Goal: Navigation & Orientation: Find specific page/section

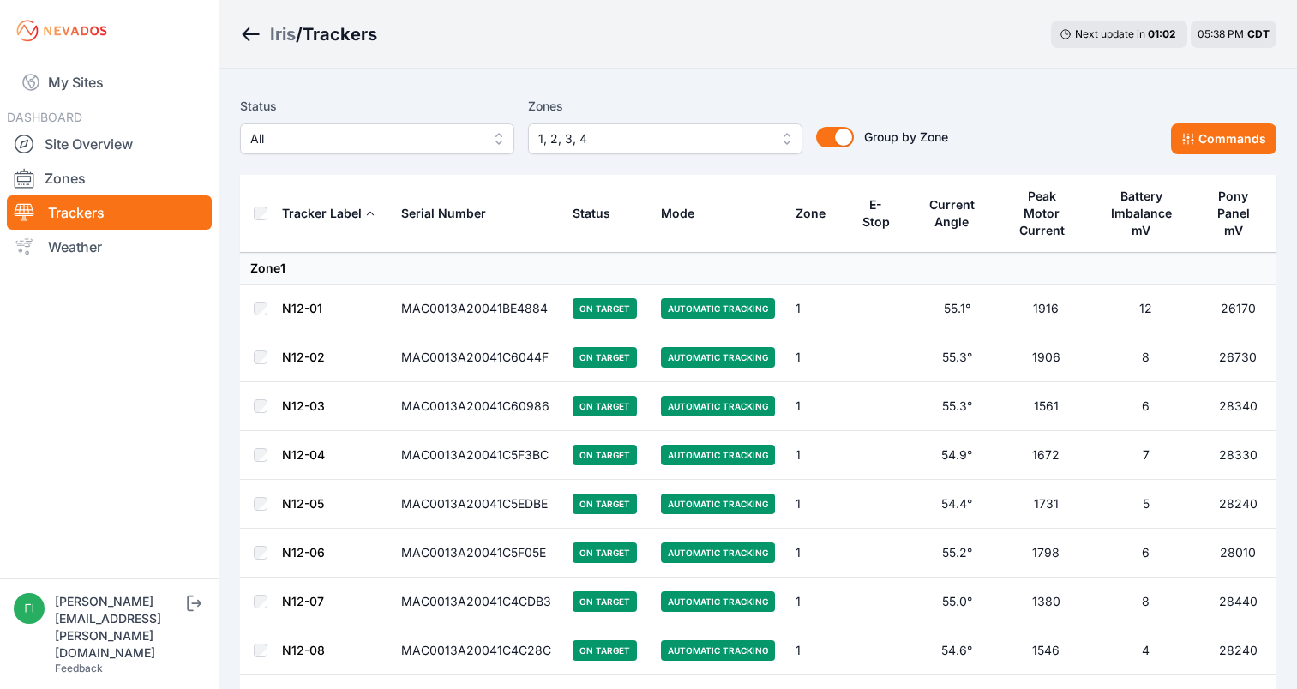
scroll to position [5177, 0]
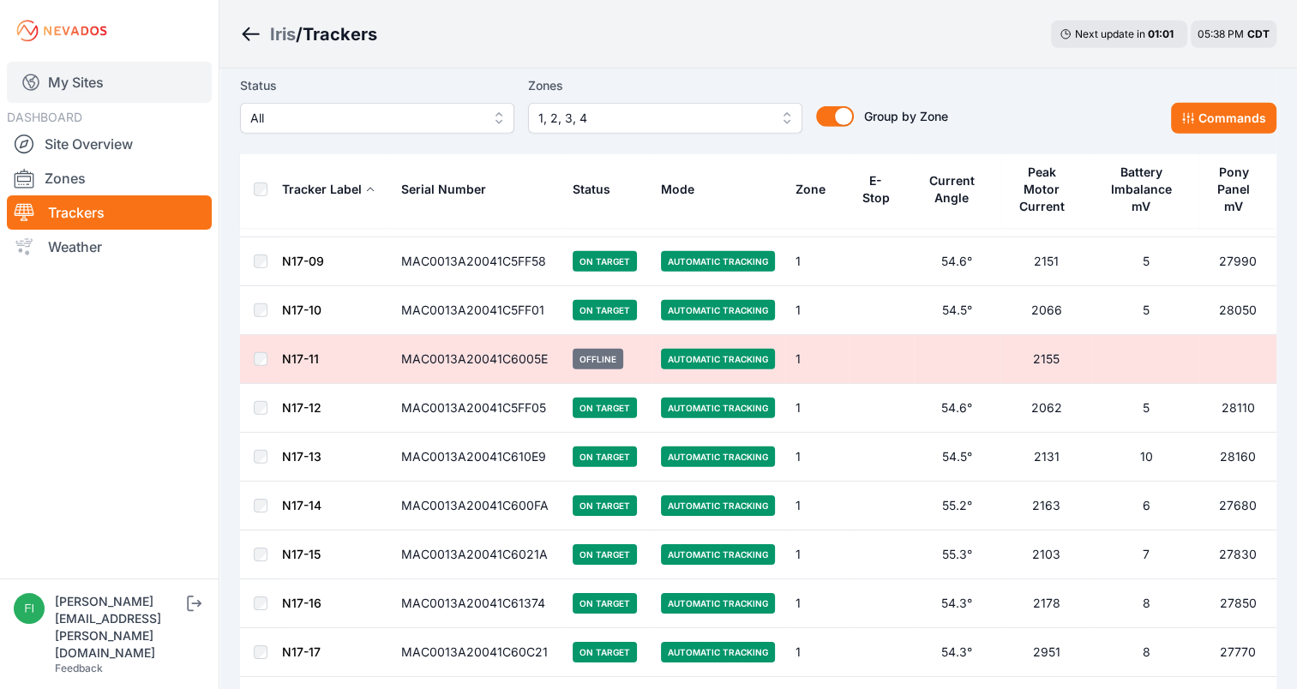
click at [134, 88] on link "My Sites" at bounding box center [109, 82] width 205 height 41
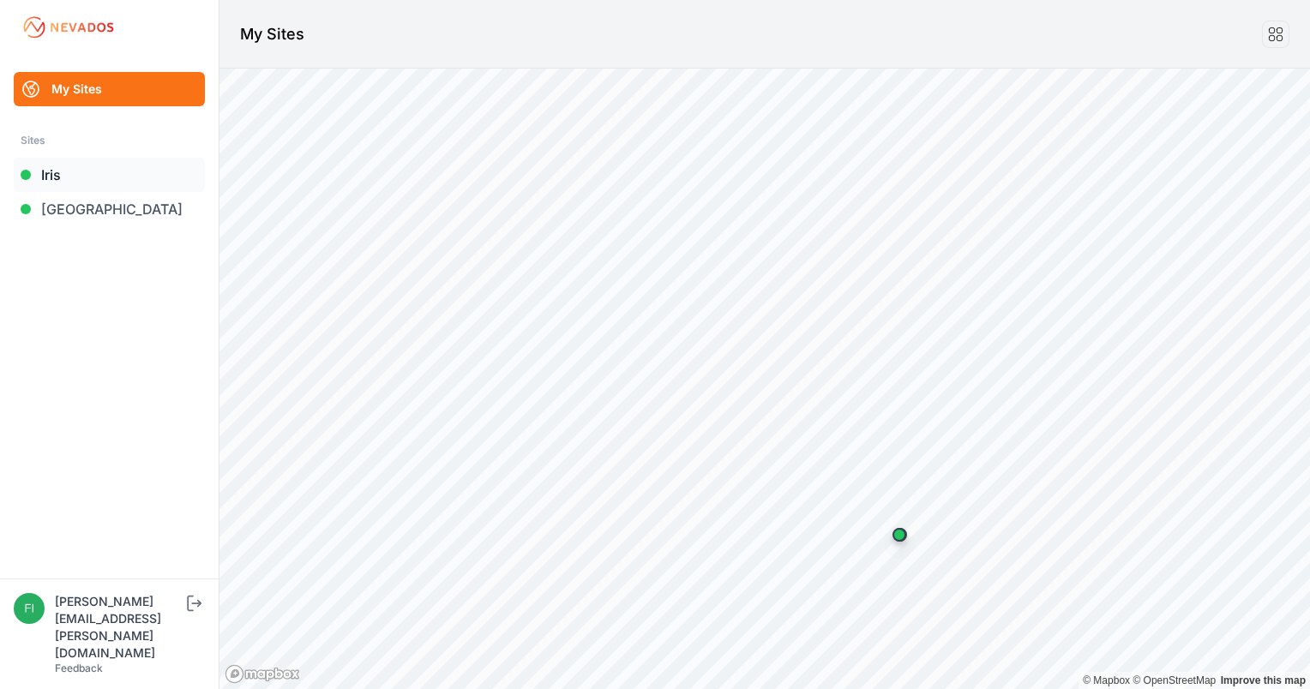
click at [86, 178] on link "Iris" at bounding box center [109, 175] width 191 height 34
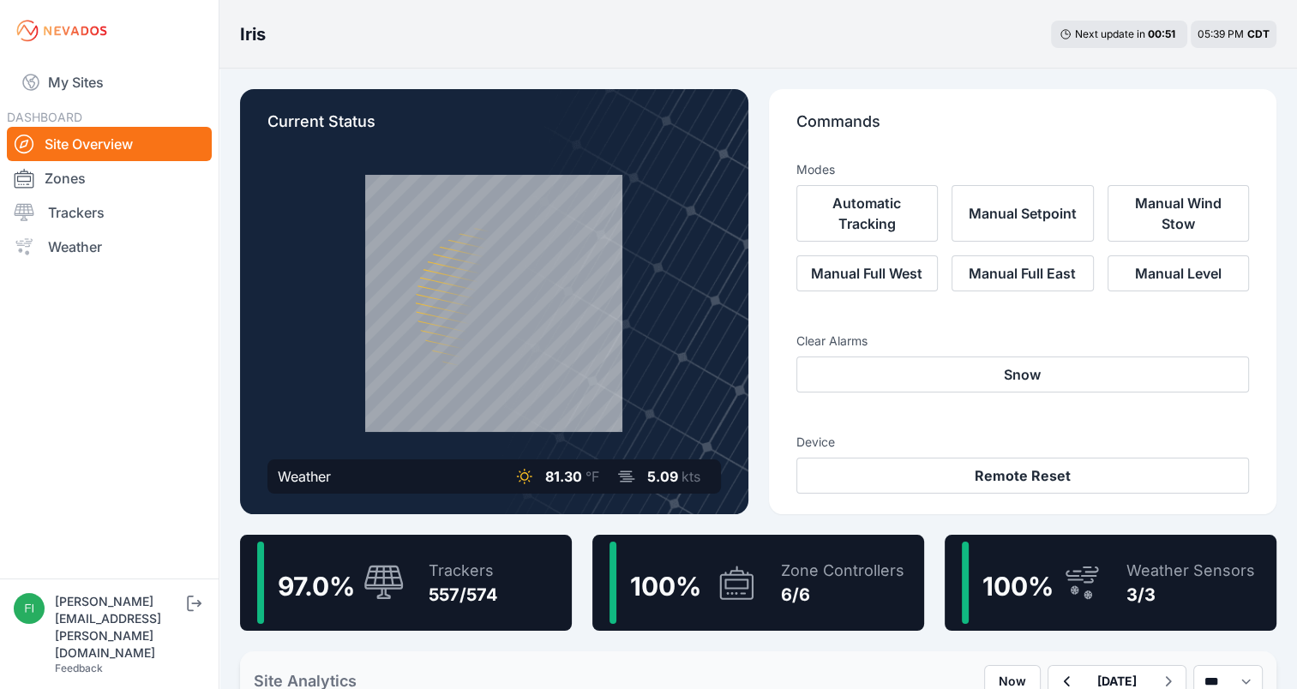
click at [86, 178] on link "Zones" at bounding box center [109, 178] width 205 height 34
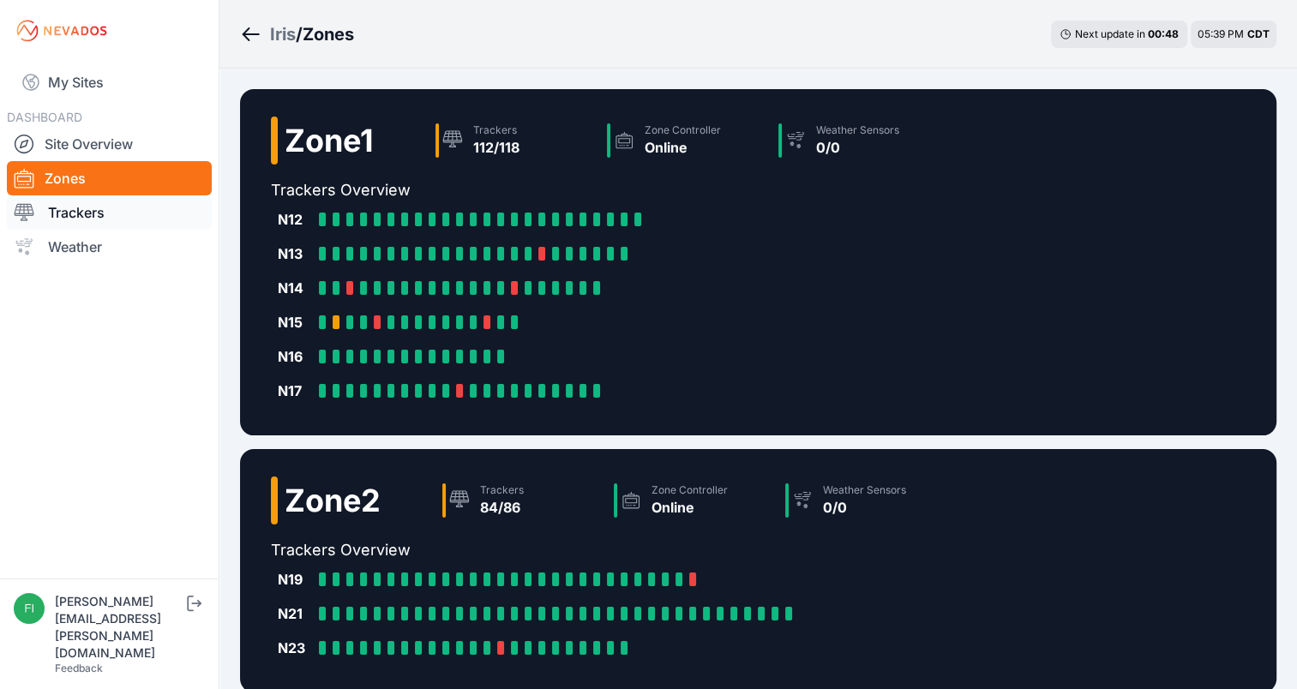
click at [92, 214] on link "Trackers" at bounding box center [109, 212] width 205 height 34
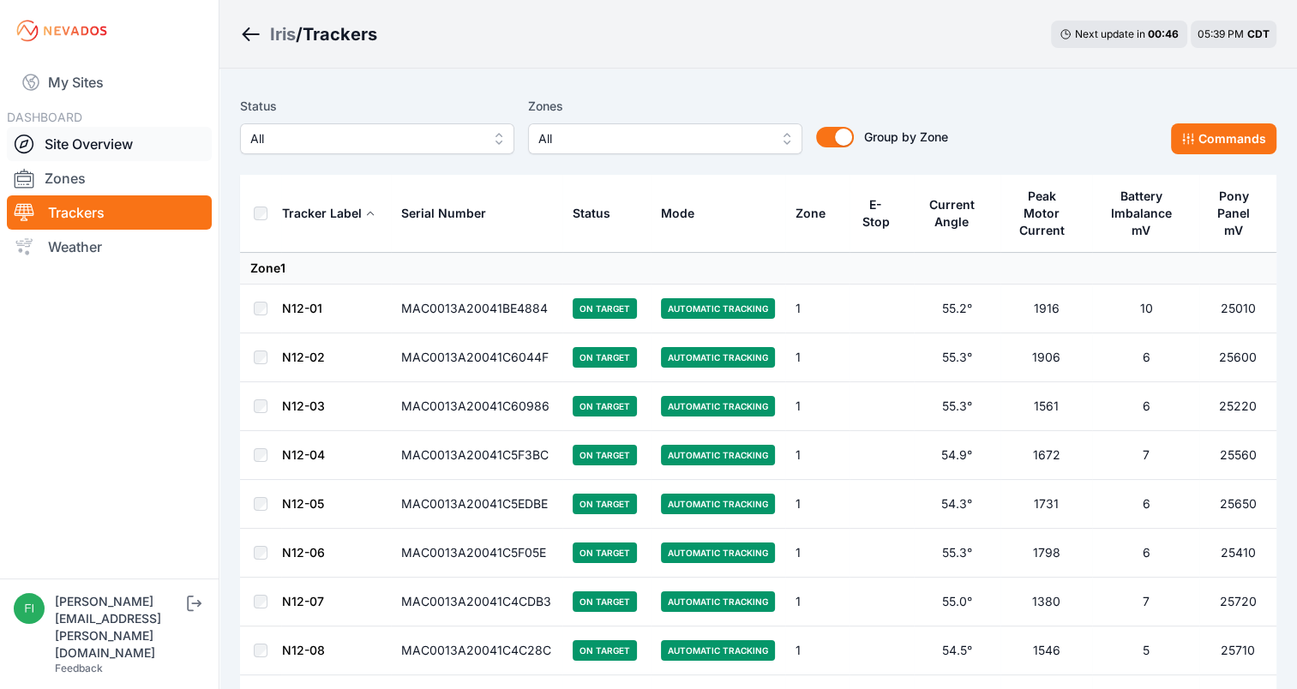
click at [97, 147] on link "Site Overview" at bounding box center [109, 144] width 205 height 34
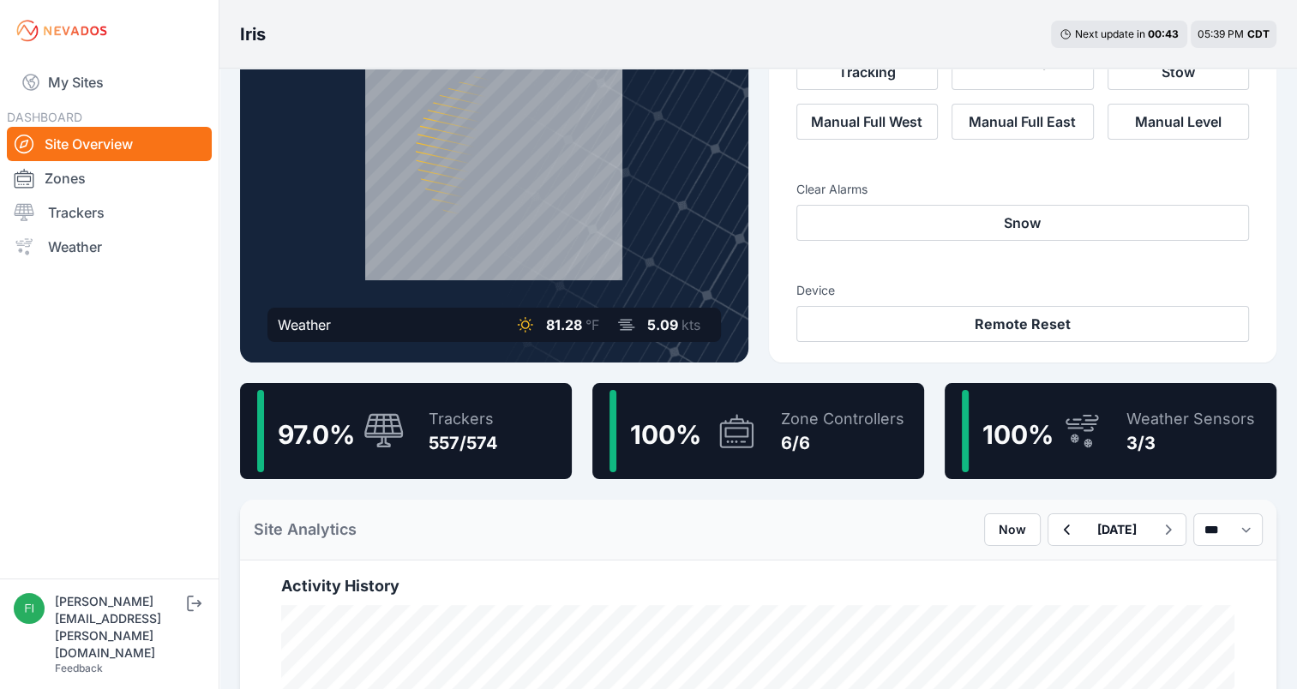
scroll to position [140, 0]
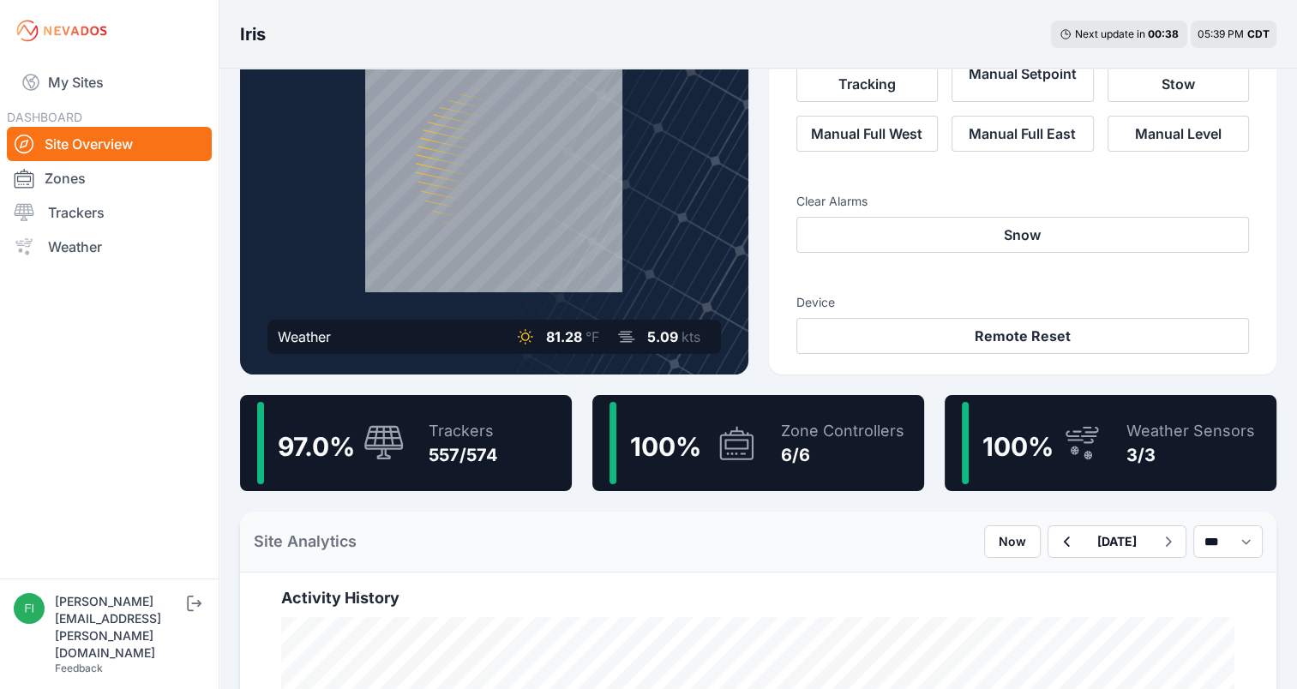
click at [424, 429] on div "Trackers 557/574" at bounding box center [454, 443] width 87 height 82
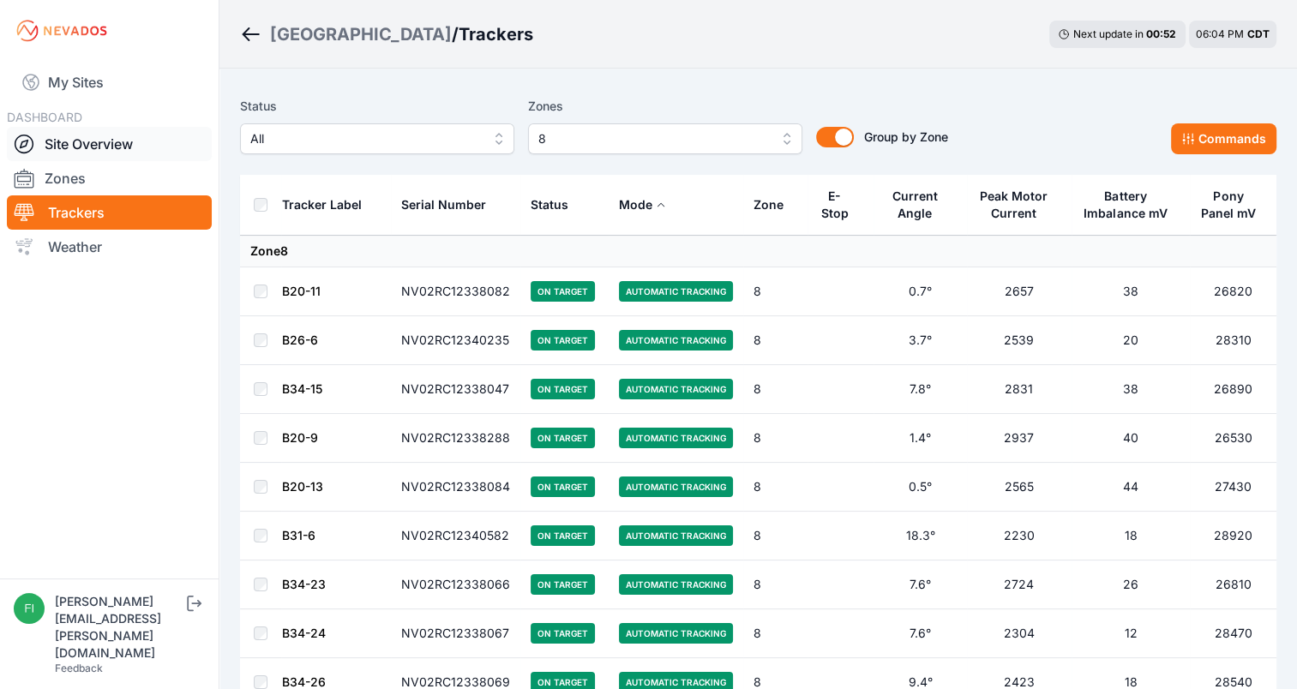
drag, startPoint x: 0, startPoint y: 0, endPoint x: 139, endPoint y: 137, distance: 195.2
click at [139, 137] on link "Site Overview" at bounding box center [109, 144] width 205 height 34
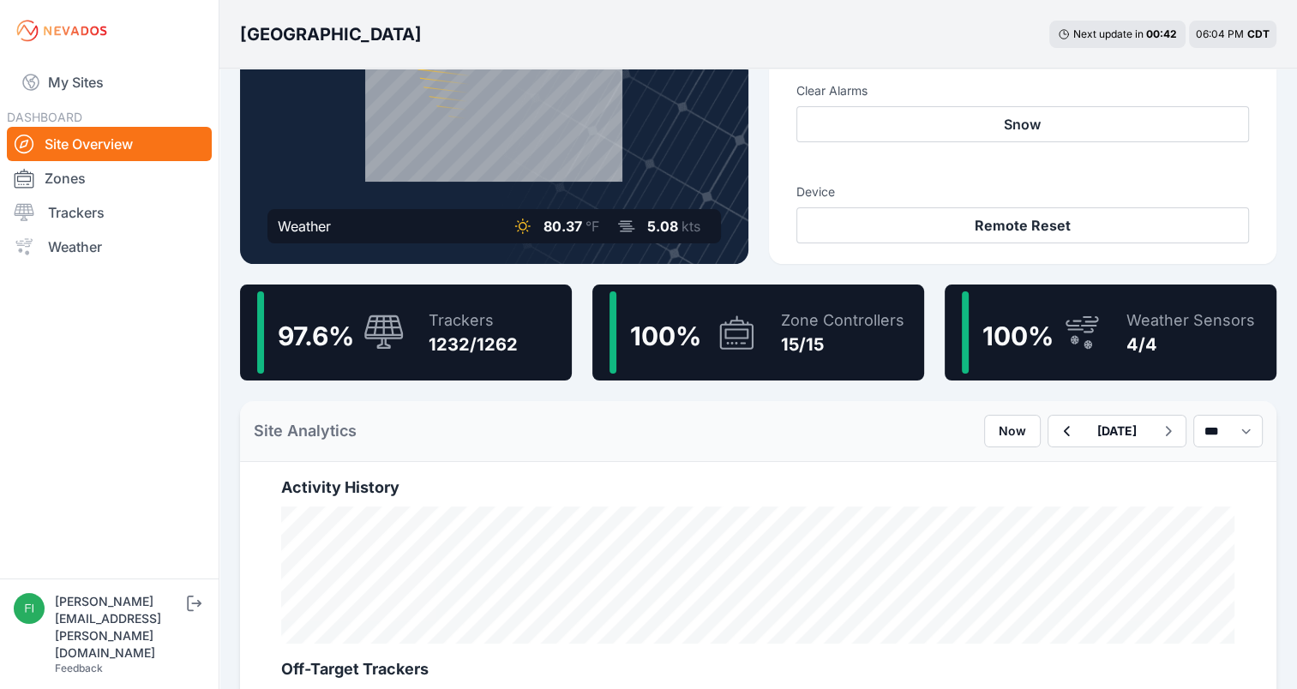
scroll to position [248, 0]
